Goal: Task Accomplishment & Management: Manage account settings

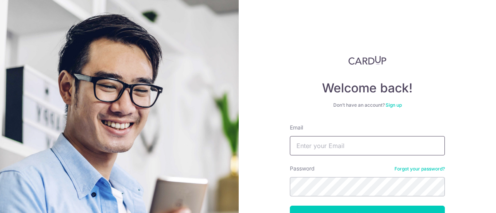
drag, startPoint x: 0, startPoint y: 0, endPoint x: 321, endPoint y: 150, distance: 354.6
click at [321, 150] on input "Email" at bounding box center [367, 145] width 155 height 19
type input "[EMAIL_ADDRESS][DOMAIN_NAME]"
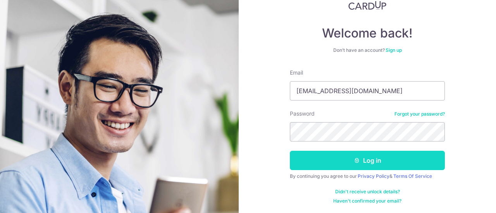
click at [312, 165] on button "Log in" at bounding box center [367, 160] width 155 height 19
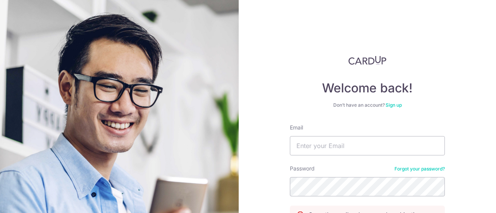
scroll to position [86, 0]
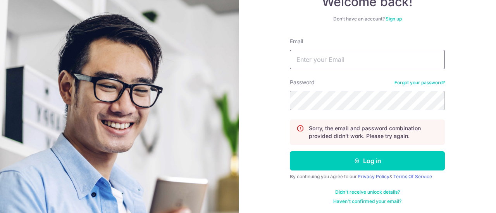
click at [337, 65] on input "Email" at bounding box center [367, 59] width 155 height 19
type input "[EMAIL_ADDRESS][DOMAIN_NAME]"
click at [206, 113] on section "Welcome back! Don’t have an account? Sign up Email jeremysoonmx@gmail.com Passw…" at bounding box center [248, 106] width 496 height 213
click at [290, 151] on button "Log in" at bounding box center [367, 160] width 155 height 19
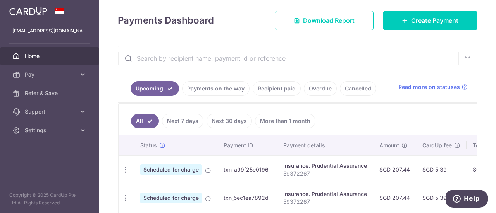
scroll to position [103, 0]
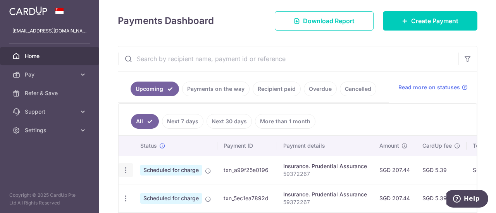
click at [125, 168] on icon "button" at bounding box center [126, 171] width 8 height 8
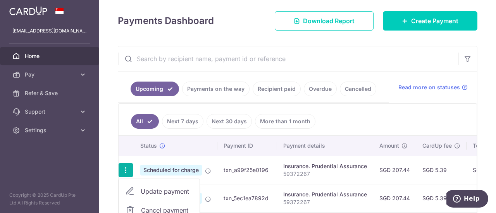
scroll to position [166, 0]
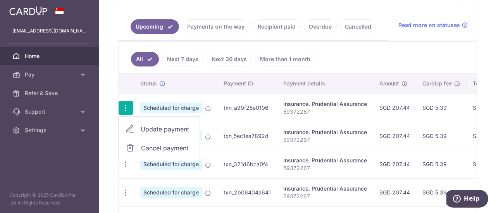
click at [171, 144] on span "Cancel payment" at bounding box center [167, 148] width 52 height 9
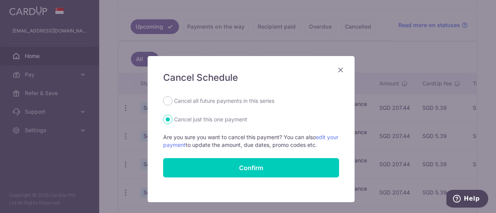
click at [232, 103] on label "Cancel all future payments in this series" at bounding box center [224, 100] width 100 height 9
click at [172, 103] on input "Cancel all future payments in this series" at bounding box center [167, 100] width 9 height 9
radio input "true"
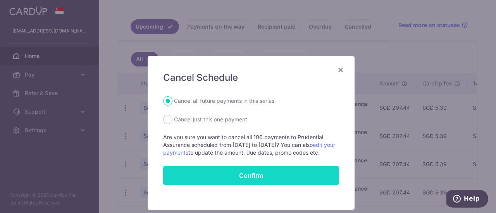
click at [226, 185] on input "Confirm" at bounding box center [251, 175] width 176 height 19
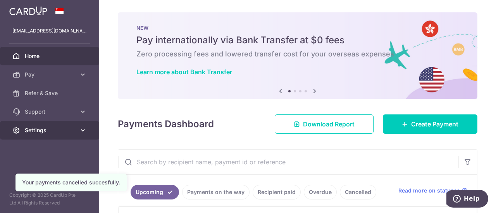
click at [46, 125] on link "Settings" at bounding box center [49, 130] width 99 height 19
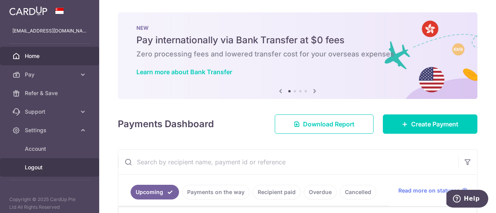
click at [39, 168] on span "Logout" at bounding box center [50, 168] width 51 height 8
